Goal: Task Accomplishment & Management: Manage account settings

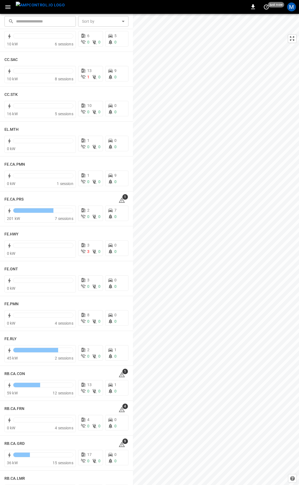
scroll to position [406, 0]
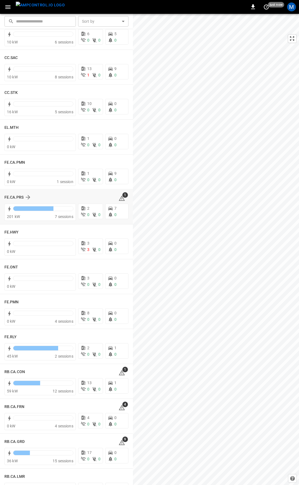
click at [123, 196] on span "1" at bounding box center [126, 195] width 6 height 6
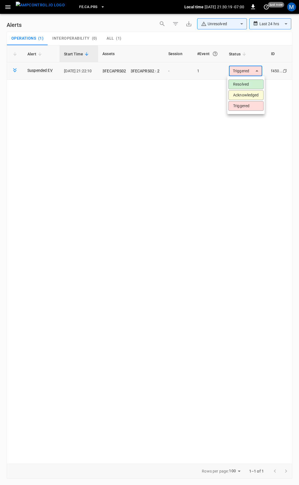
click at [246, 71] on body "**********" at bounding box center [149, 241] width 299 height 483
click at [248, 84] on li "Resolved" at bounding box center [246, 85] width 35 height 10
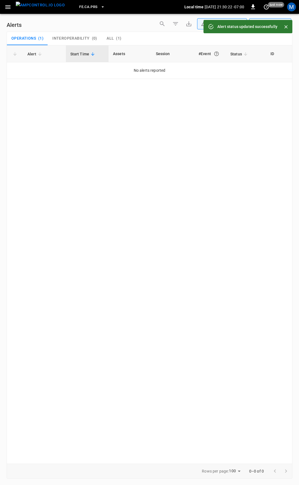
click at [9, 11] on button "button" at bounding box center [7, 7] width 11 height 10
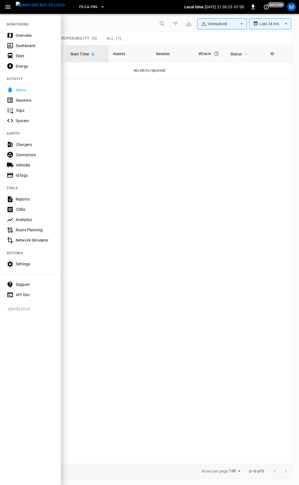
click at [25, 36] on div "Overview" at bounding box center [35, 36] width 39 height 6
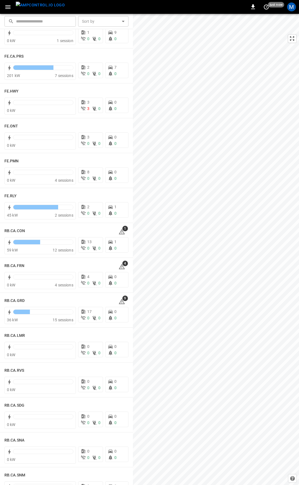
scroll to position [548, 0]
click at [122, 232] on icon at bounding box center [122, 232] width 1 height 2
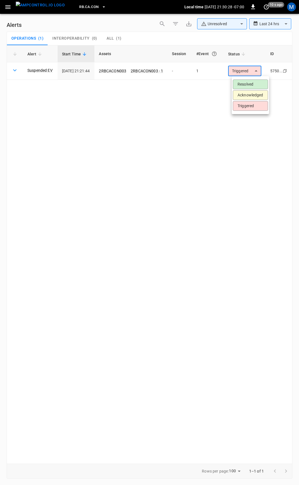
drag, startPoint x: 246, startPoint y: 68, endPoint x: 246, endPoint y: 79, distance: 10.8
click at [246, 68] on body "**********" at bounding box center [149, 241] width 299 height 483
click at [246, 83] on li "Resolved" at bounding box center [250, 85] width 35 height 10
